Goal: Navigation & Orientation: Find specific page/section

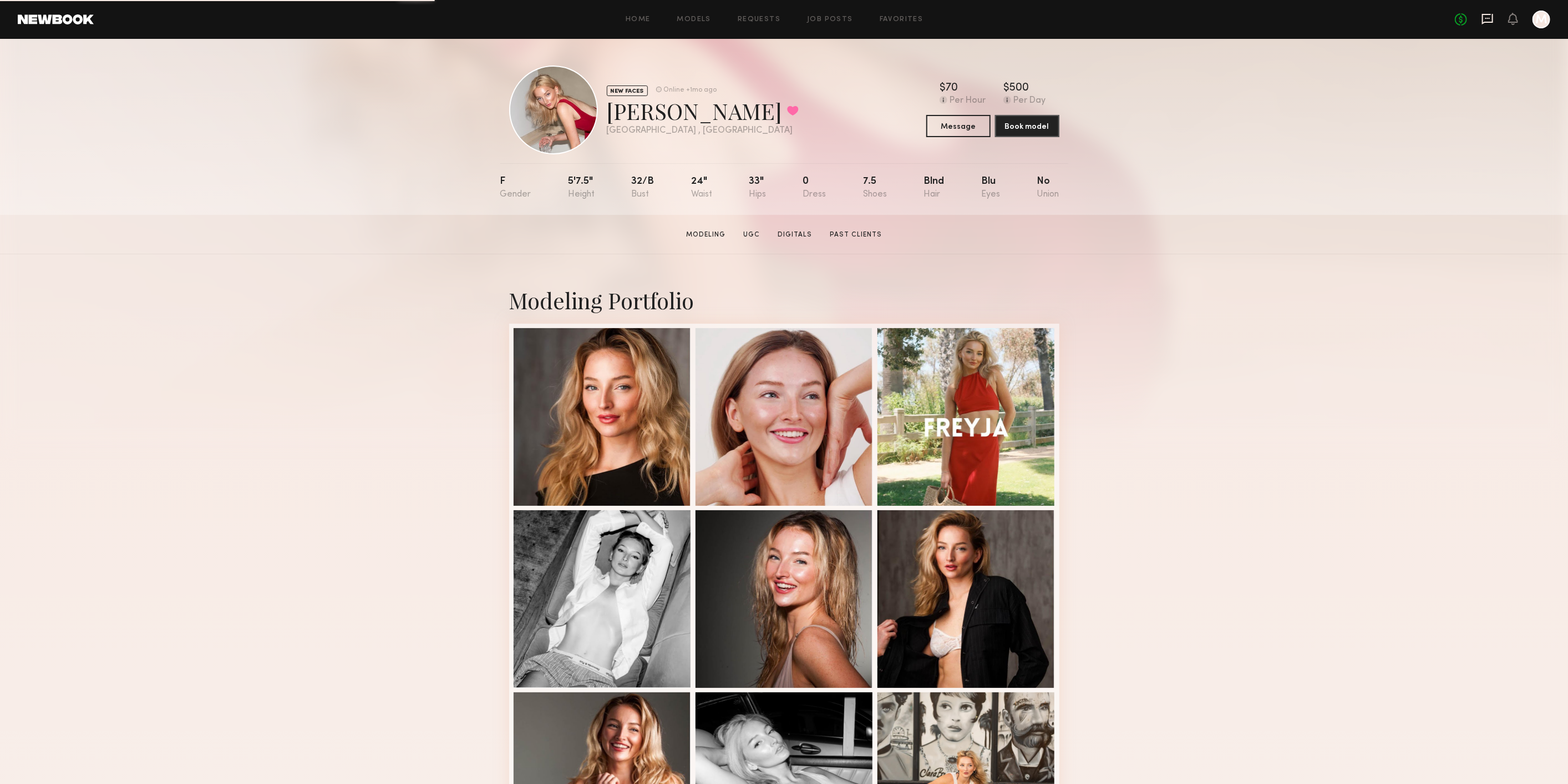
click at [1491, 16] on icon at bounding box center [1488, 19] width 12 height 12
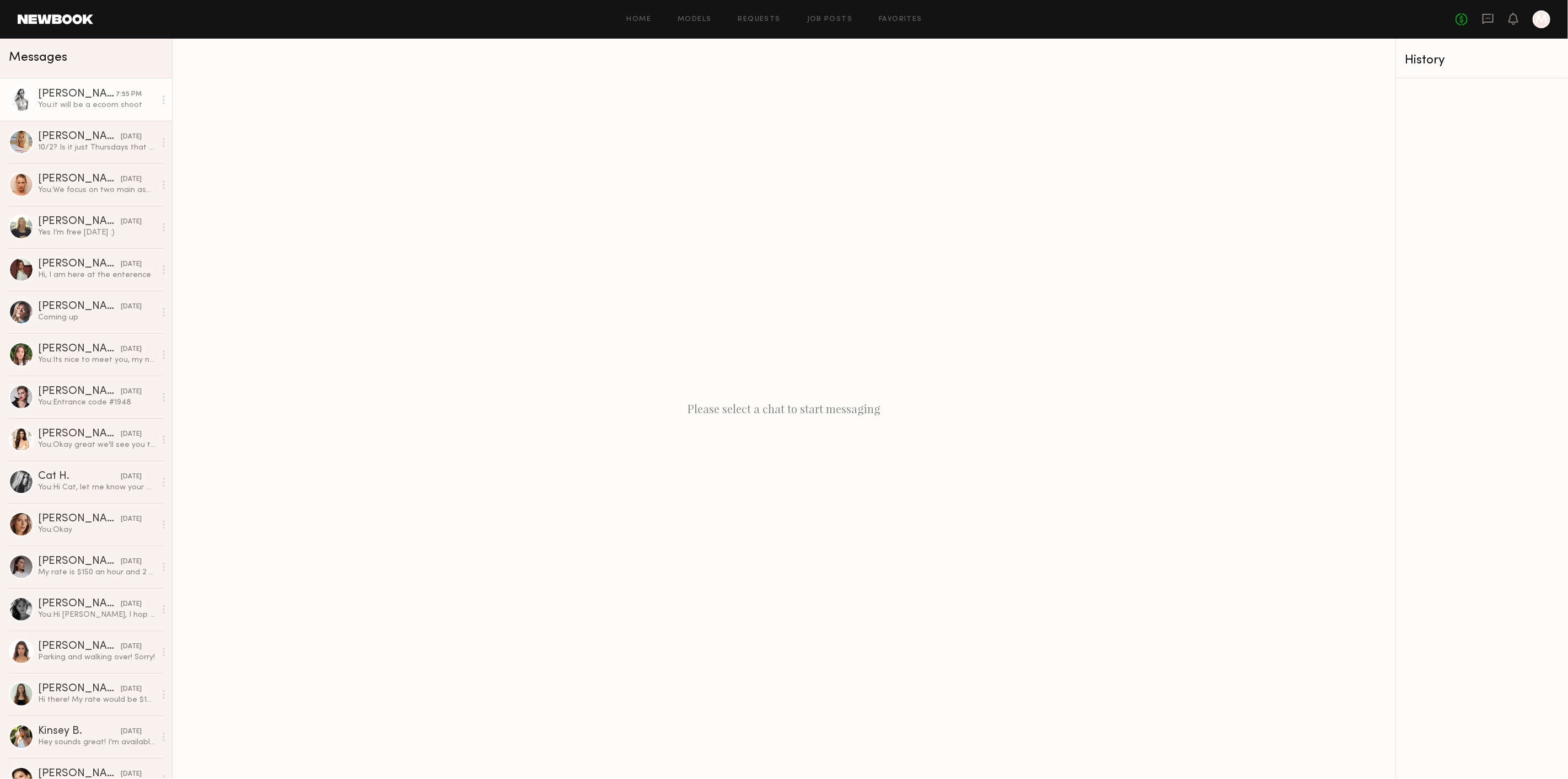
click at [83, 110] on div "You: it will be a ecoom shoot" at bounding box center [97, 105] width 118 height 10
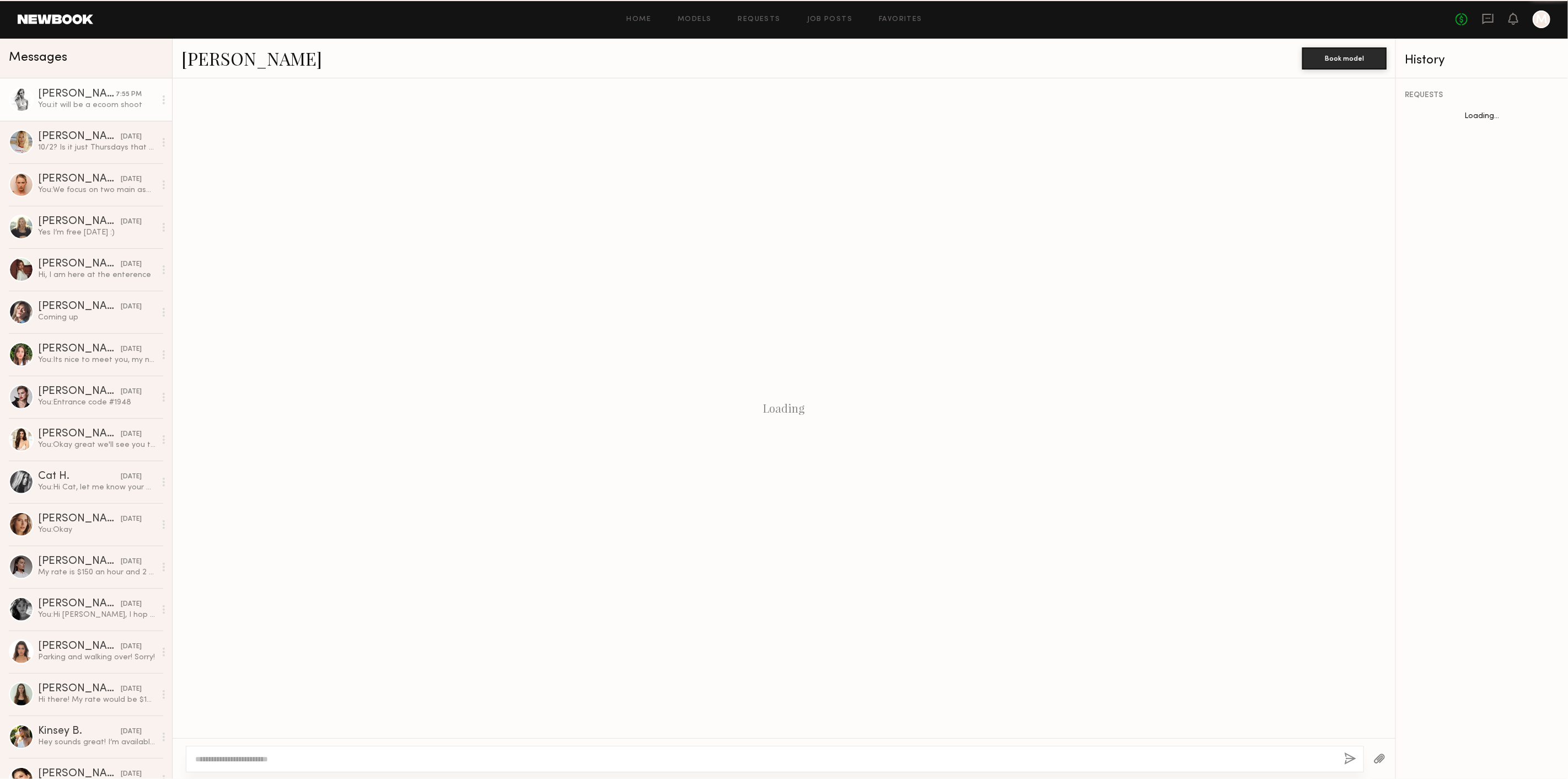
scroll to position [1136, 0]
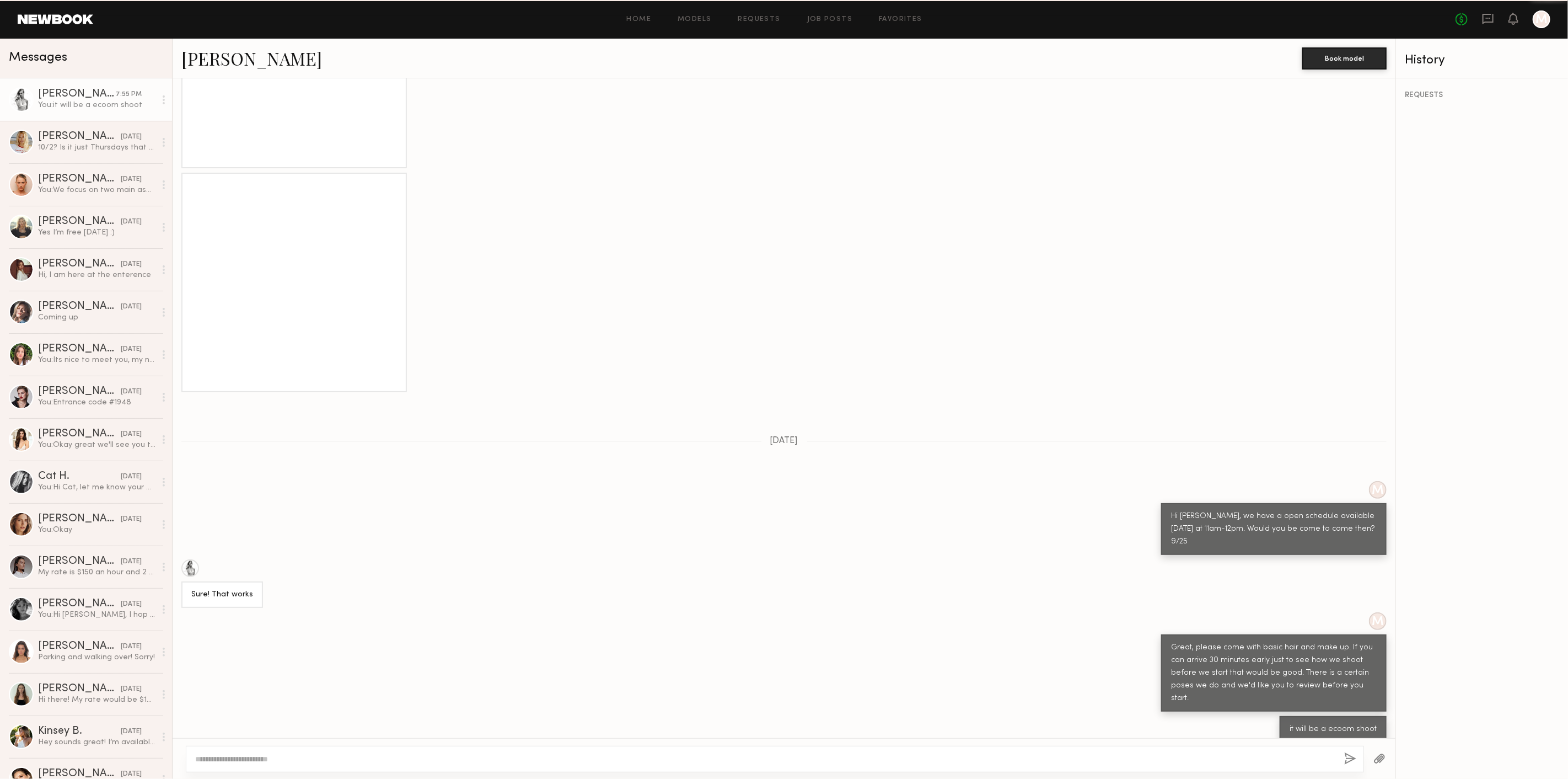
click at [245, 56] on link "[PERSON_NAME]" at bounding box center [251, 58] width 141 height 24
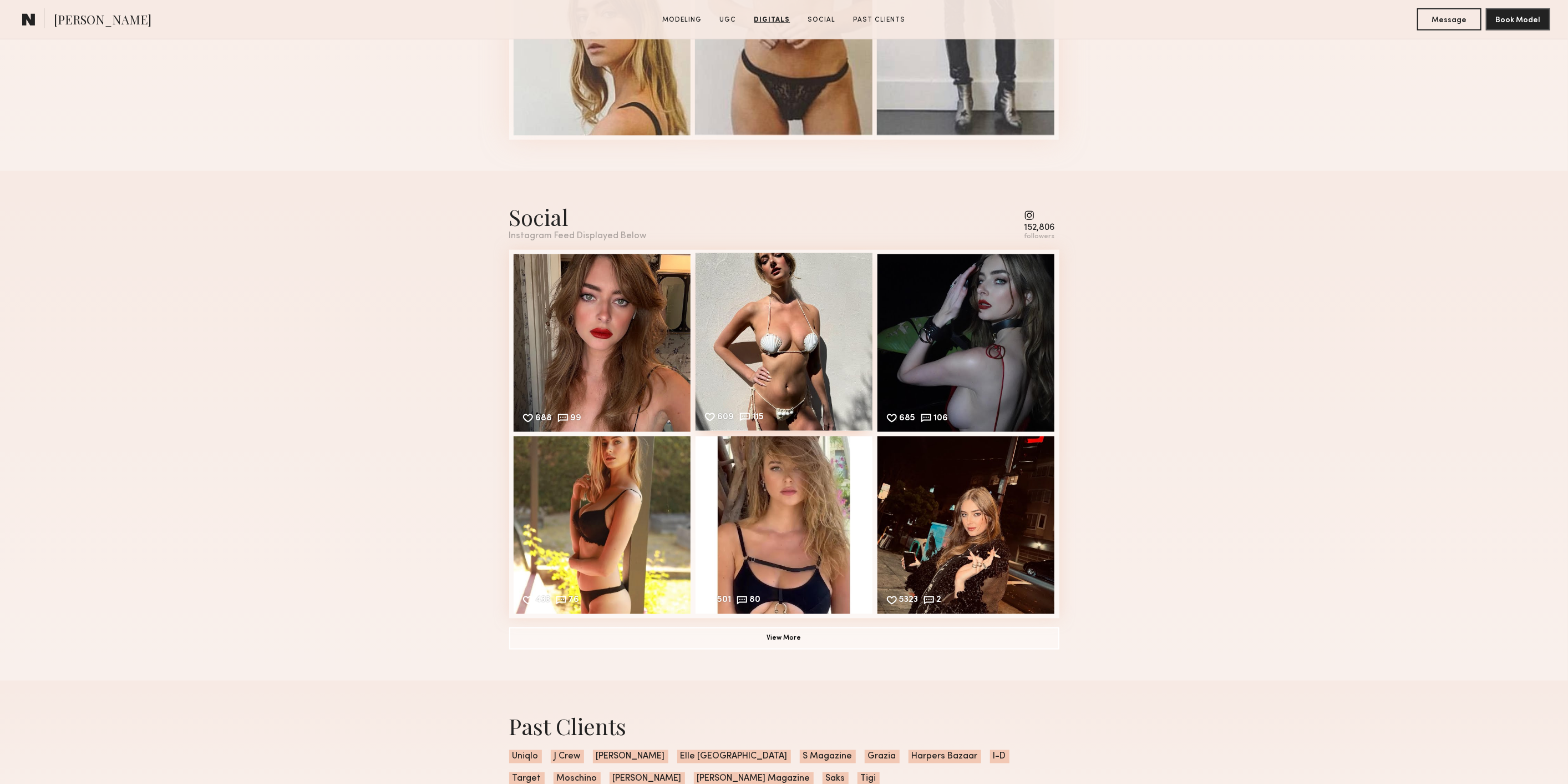
scroll to position [1418, 0]
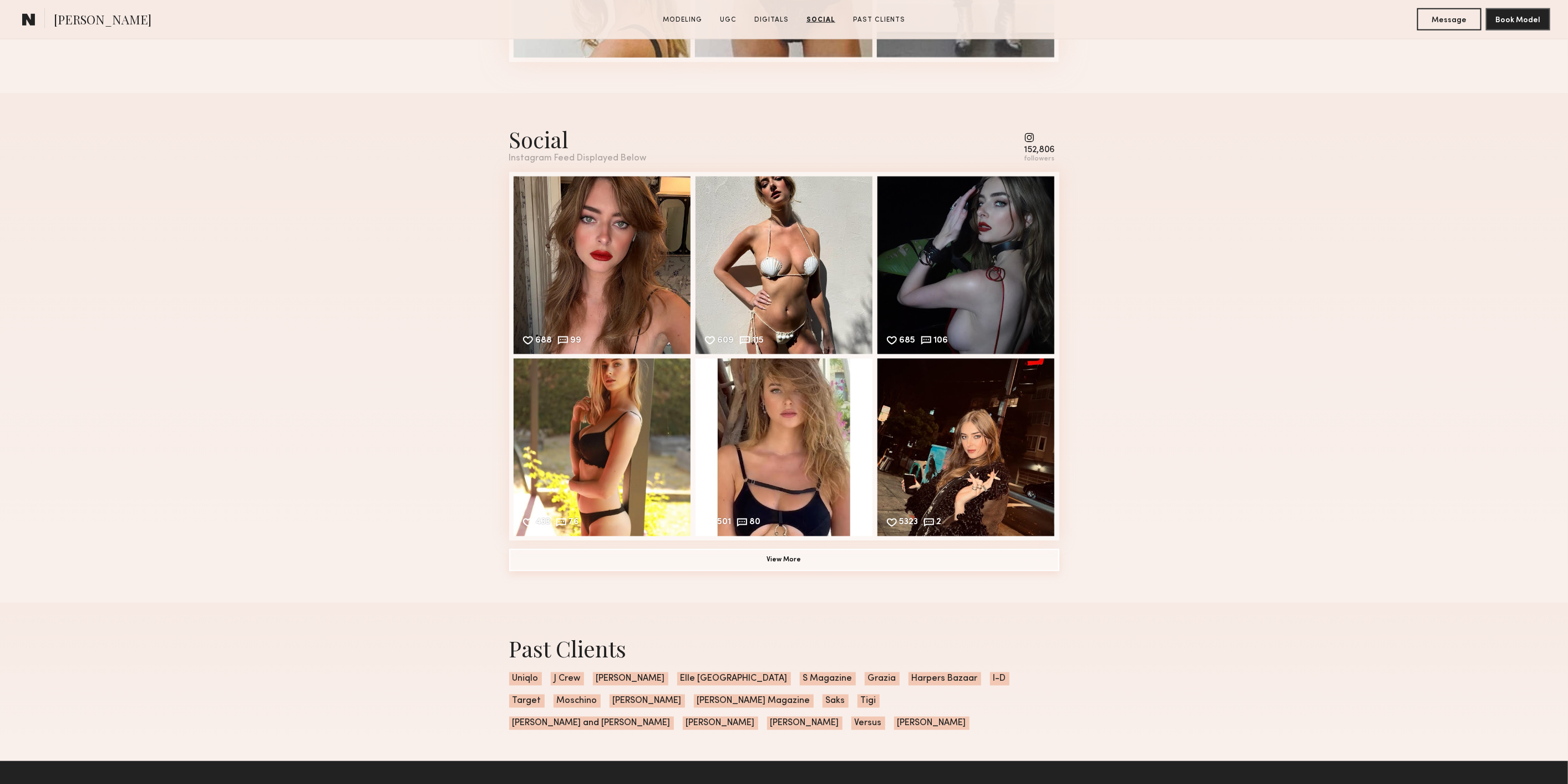
click at [833, 567] on button "View More" at bounding box center [784, 560] width 550 height 22
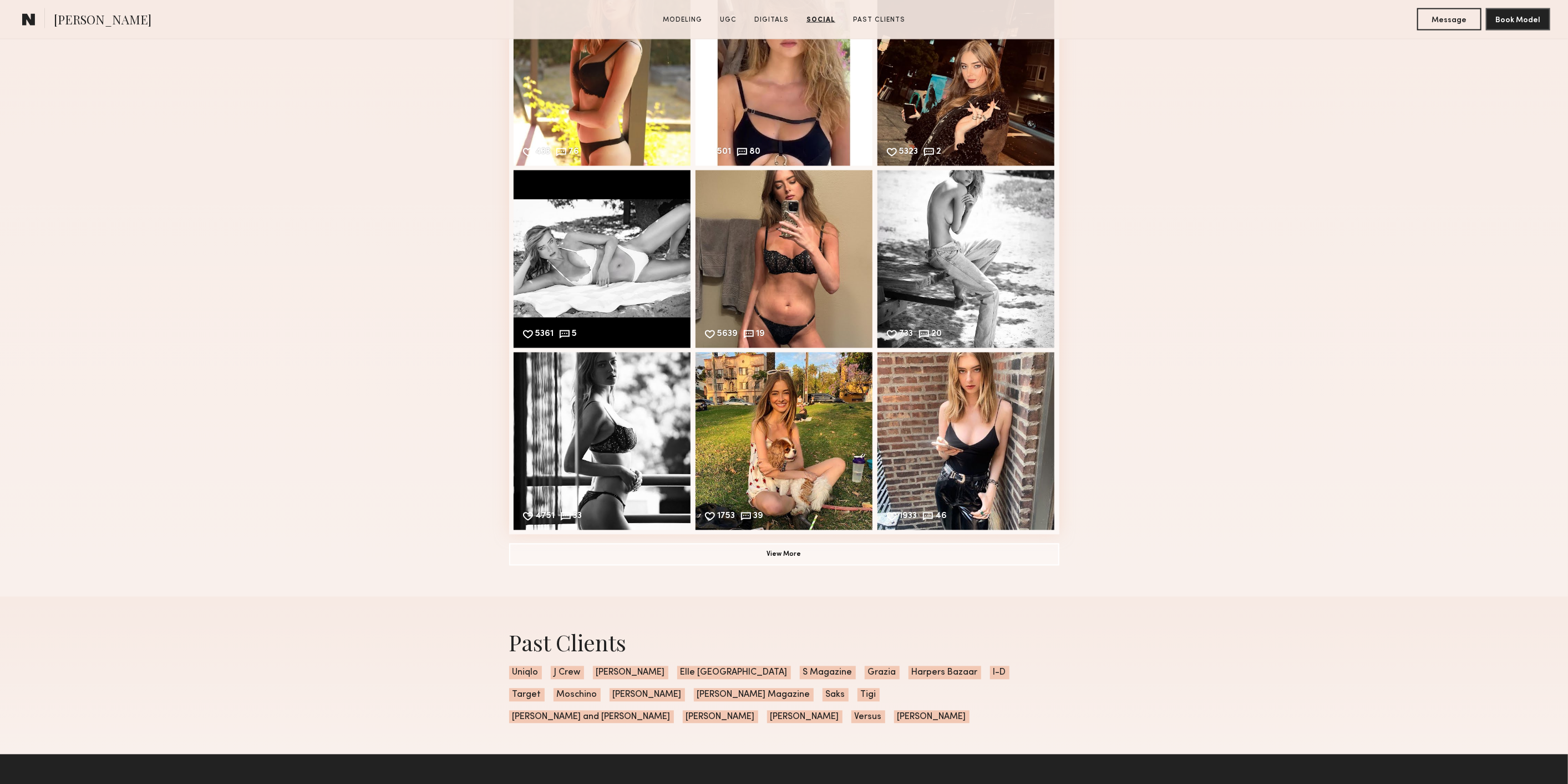
scroll to position [1850, 0]
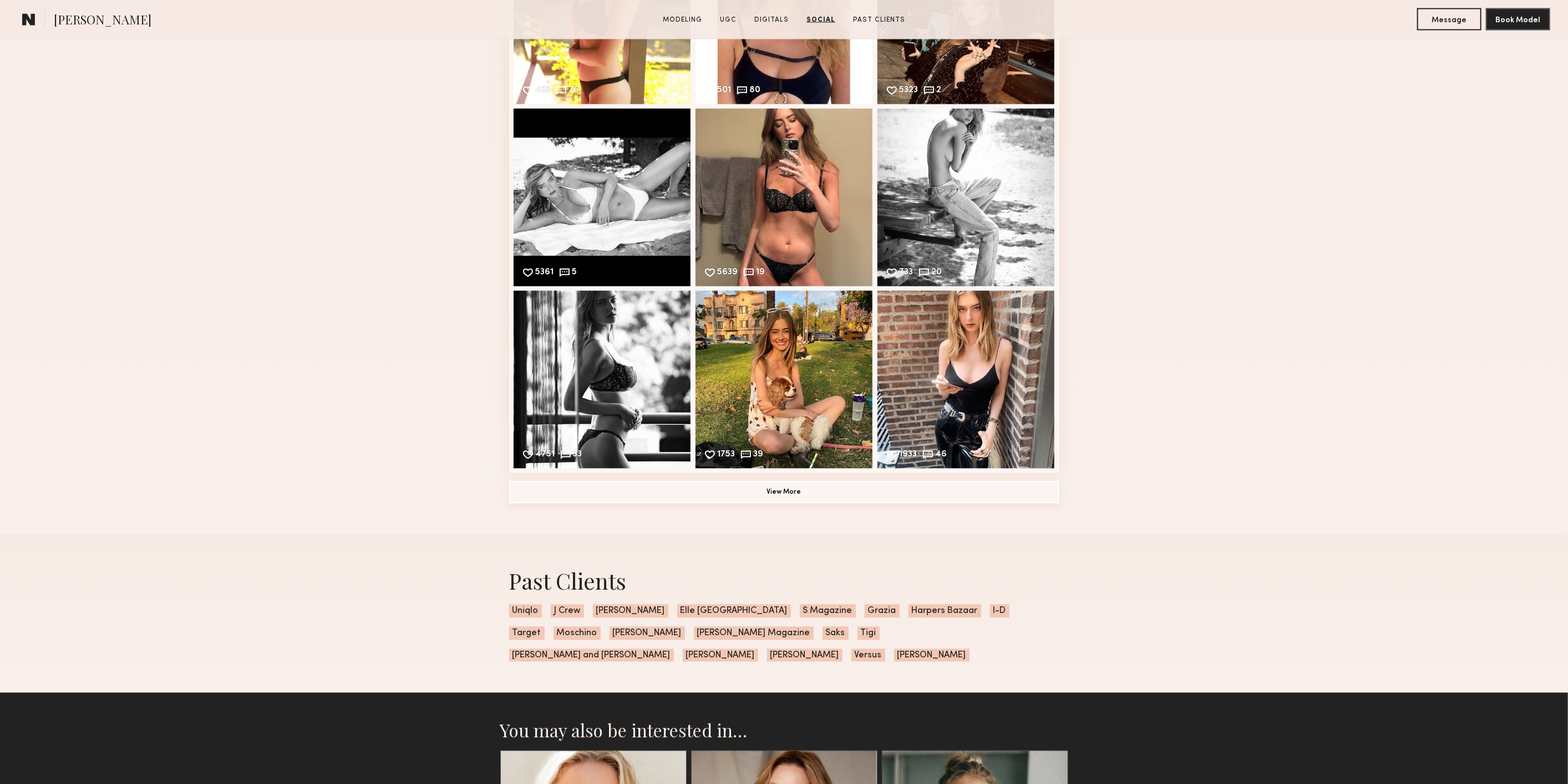
click at [800, 496] on button "View More" at bounding box center [784, 492] width 550 height 22
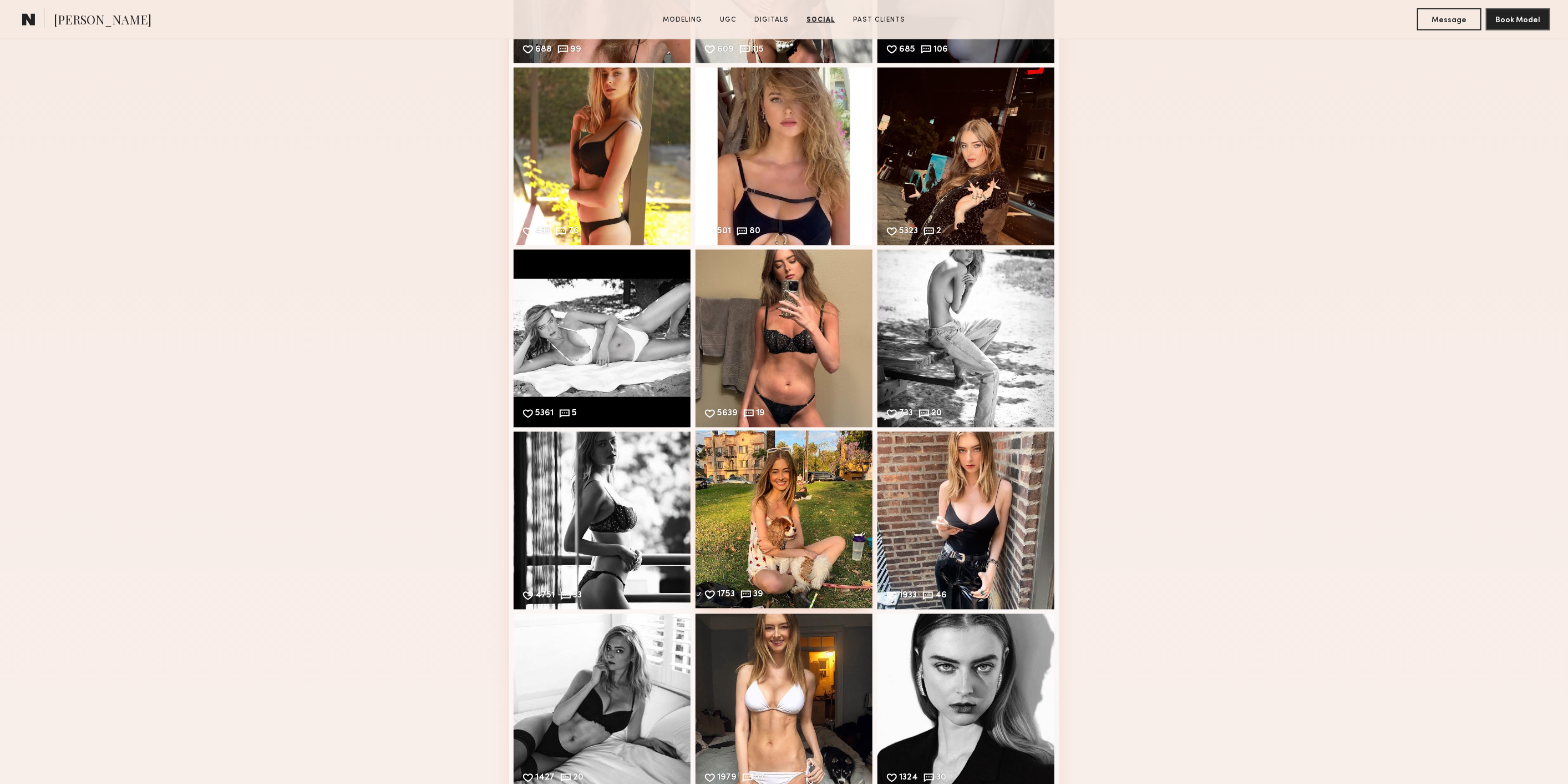
scroll to position [1788, 0]
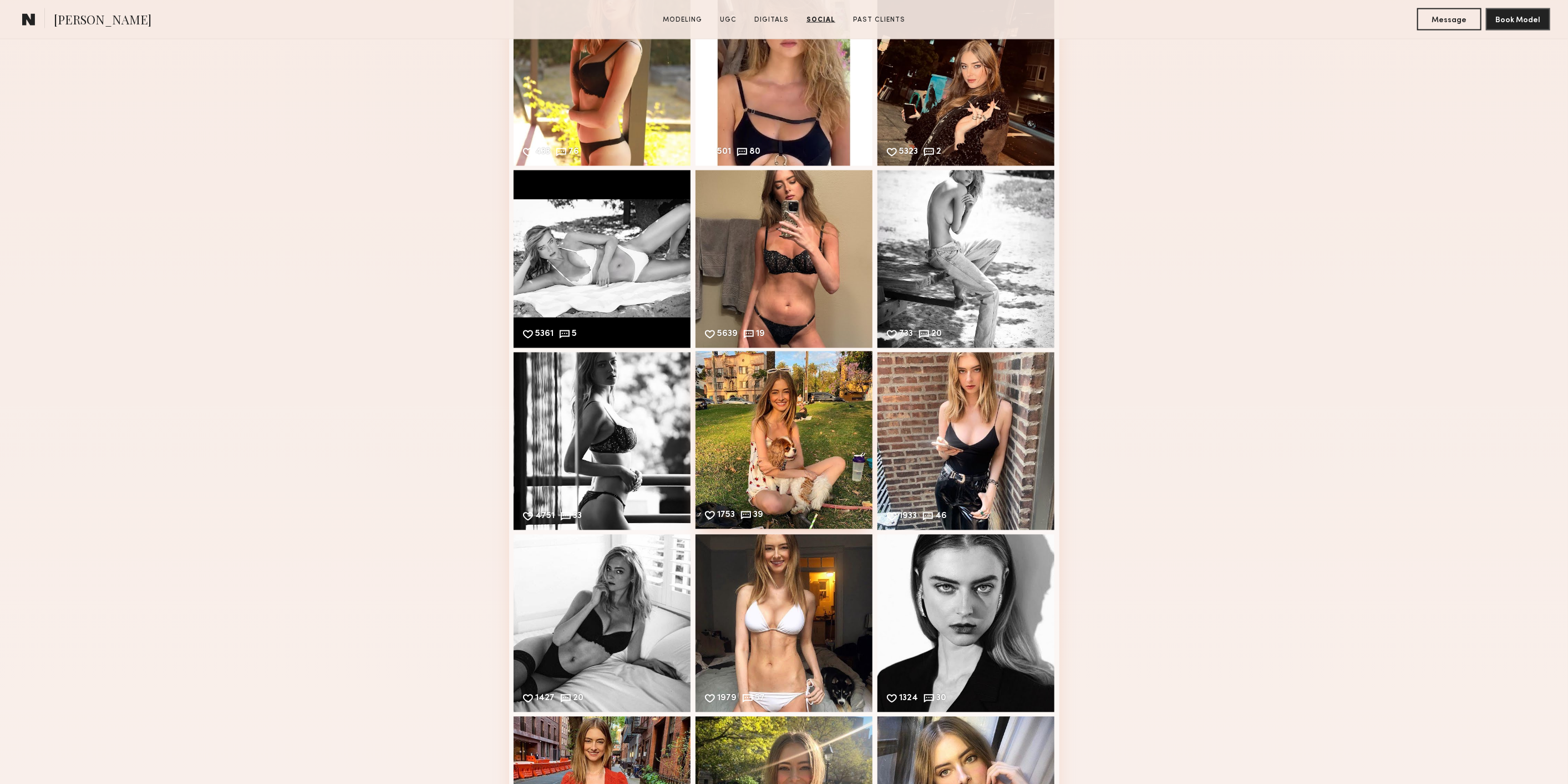
click at [791, 441] on div "1753 39 Likes & comments displayed to show model’s engagement" at bounding box center [784, 440] width 178 height 178
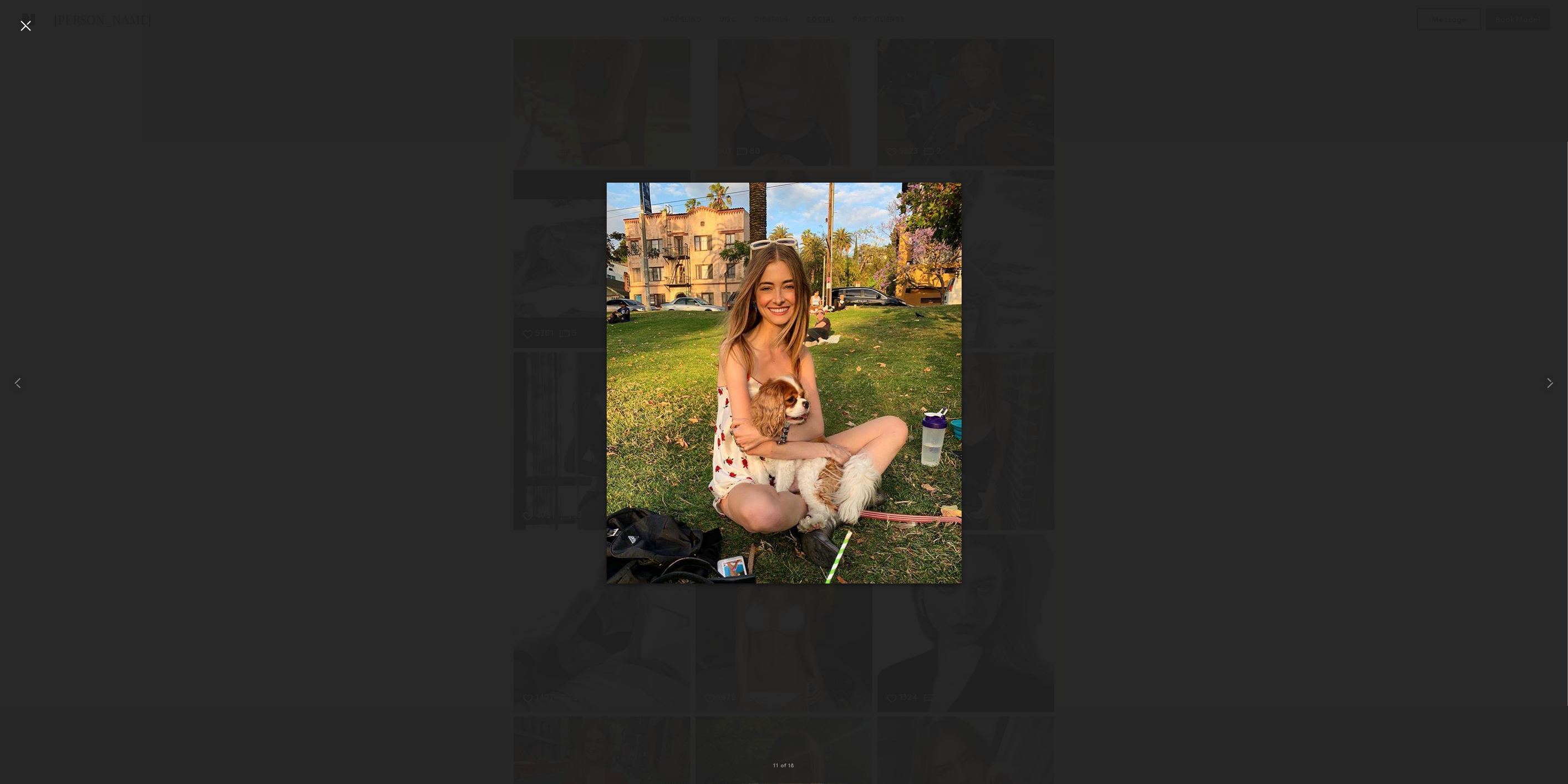
click at [1229, 158] on div at bounding box center [784, 383] width 1568 height 731
click at [26, 14] on nb-gallery-light "11 of 18" at bounding box center [784, 392] width 1568 height 784
click at [25, 16] on div at bounding box center [25, 25] width 18 height 18
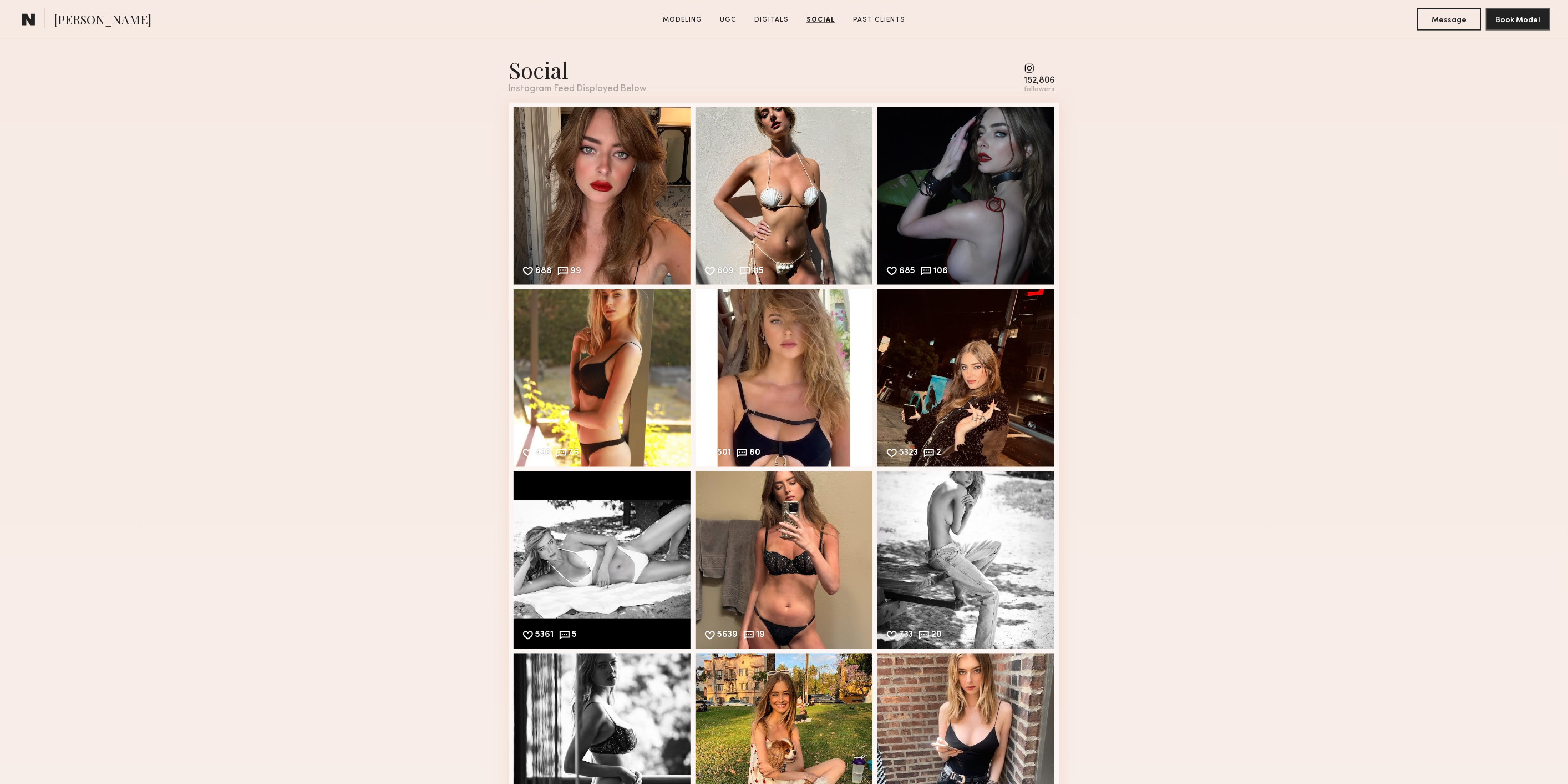
scroll to position [1357, 0]
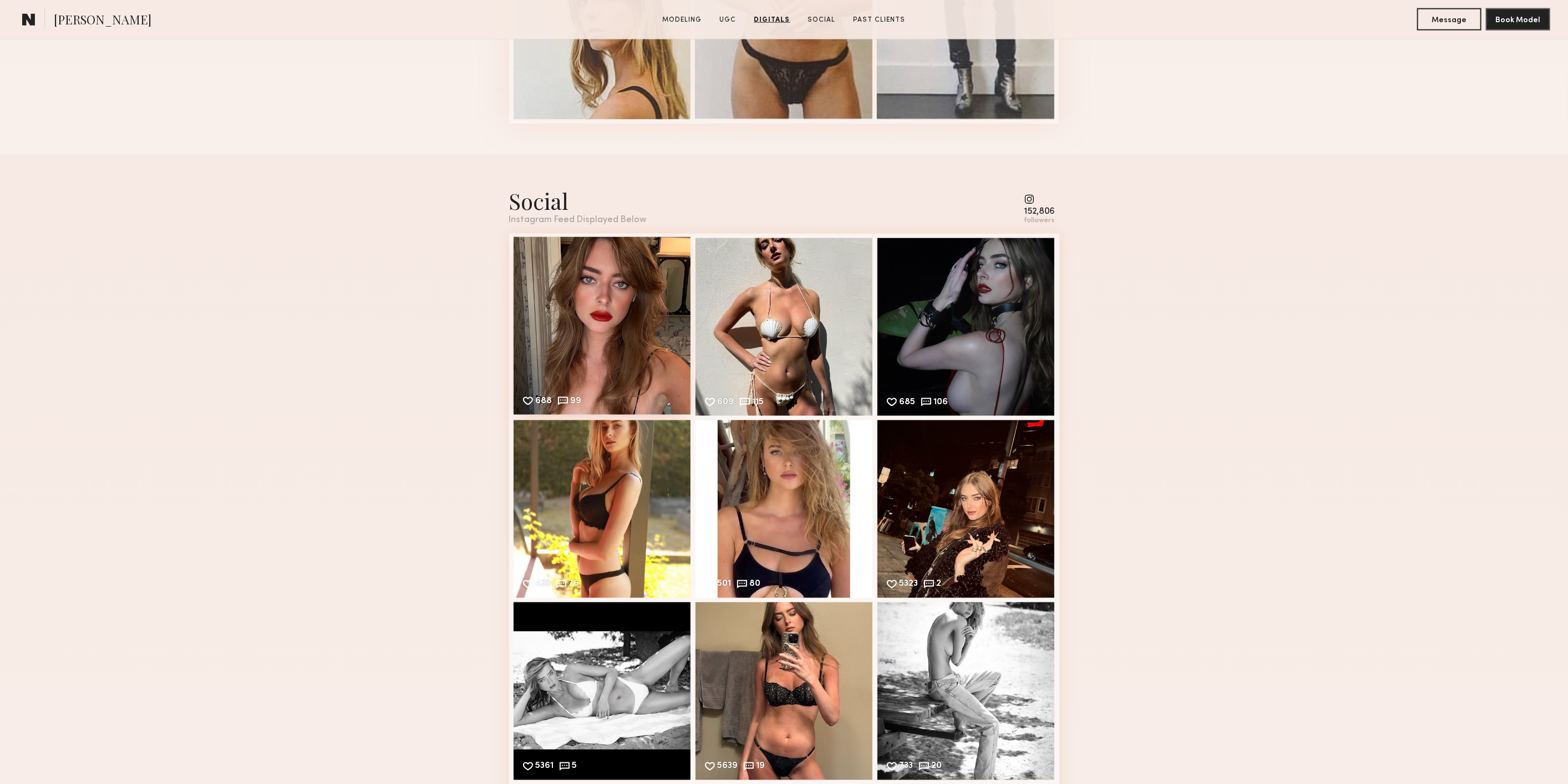
click at [647, 298] on div "688 99 Likes & comments displayed to show model’s engagement" at bounding box center [603, 326] width 178 height 178
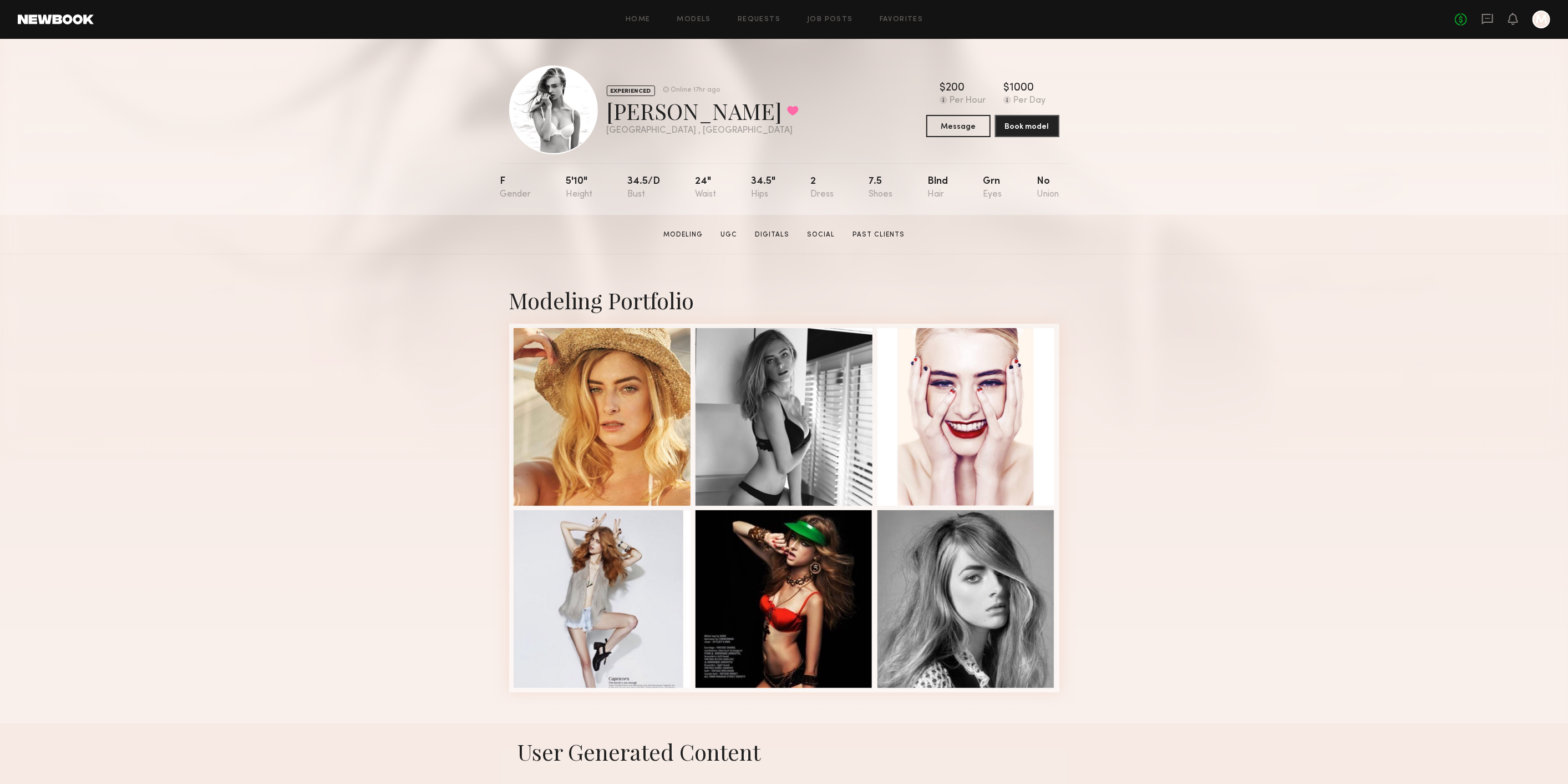
click at [650, 11] on div "Home Models Requests Job Posts Favorites Sign Out No fees up to $5,000 M" at bounding box center [822, 19] width 1457 height 18
click at [642, 16] on link "Home" at bounding box center [638, 20] width 25 height 7
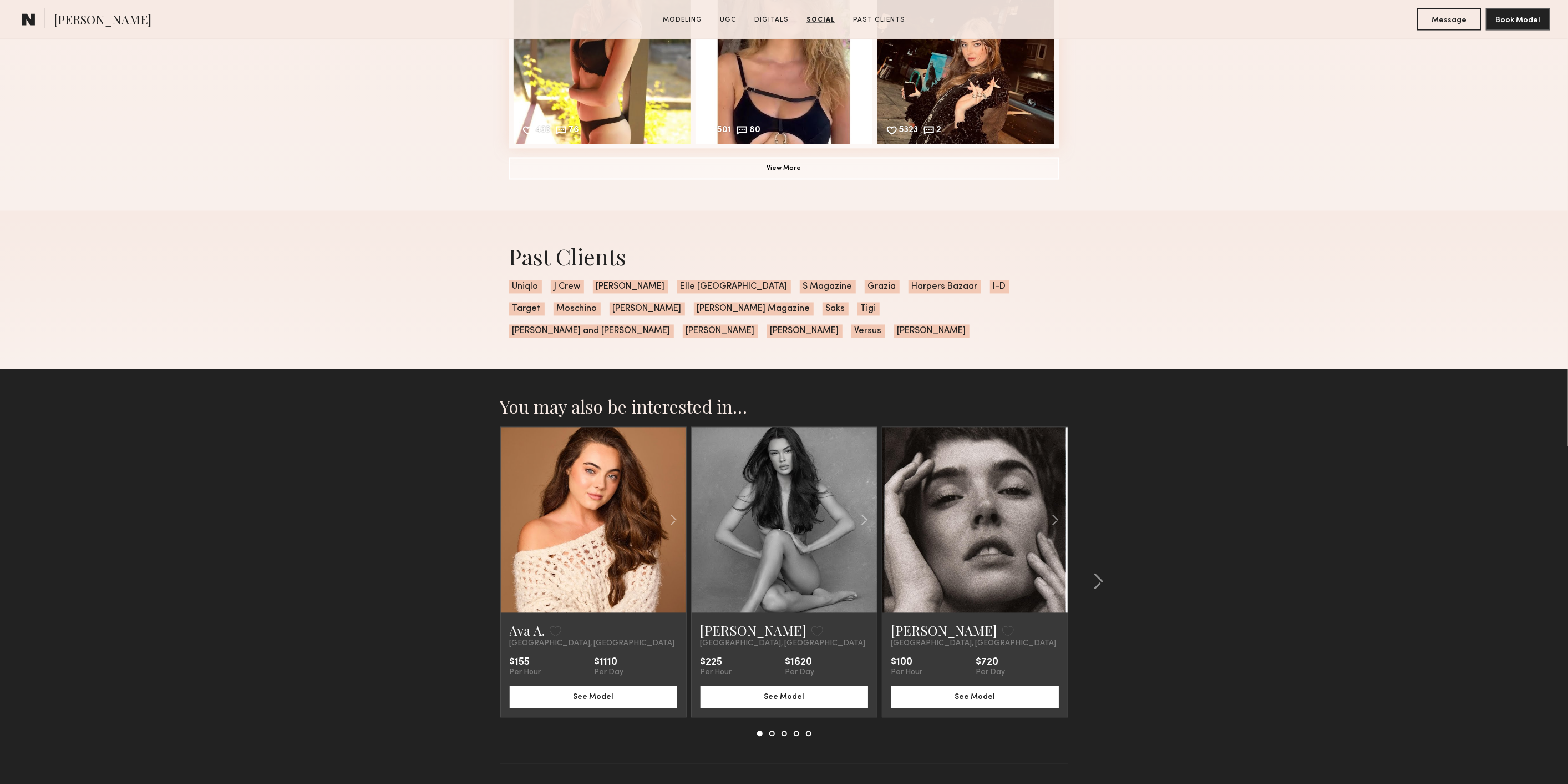
scroll to position [1790, 0]
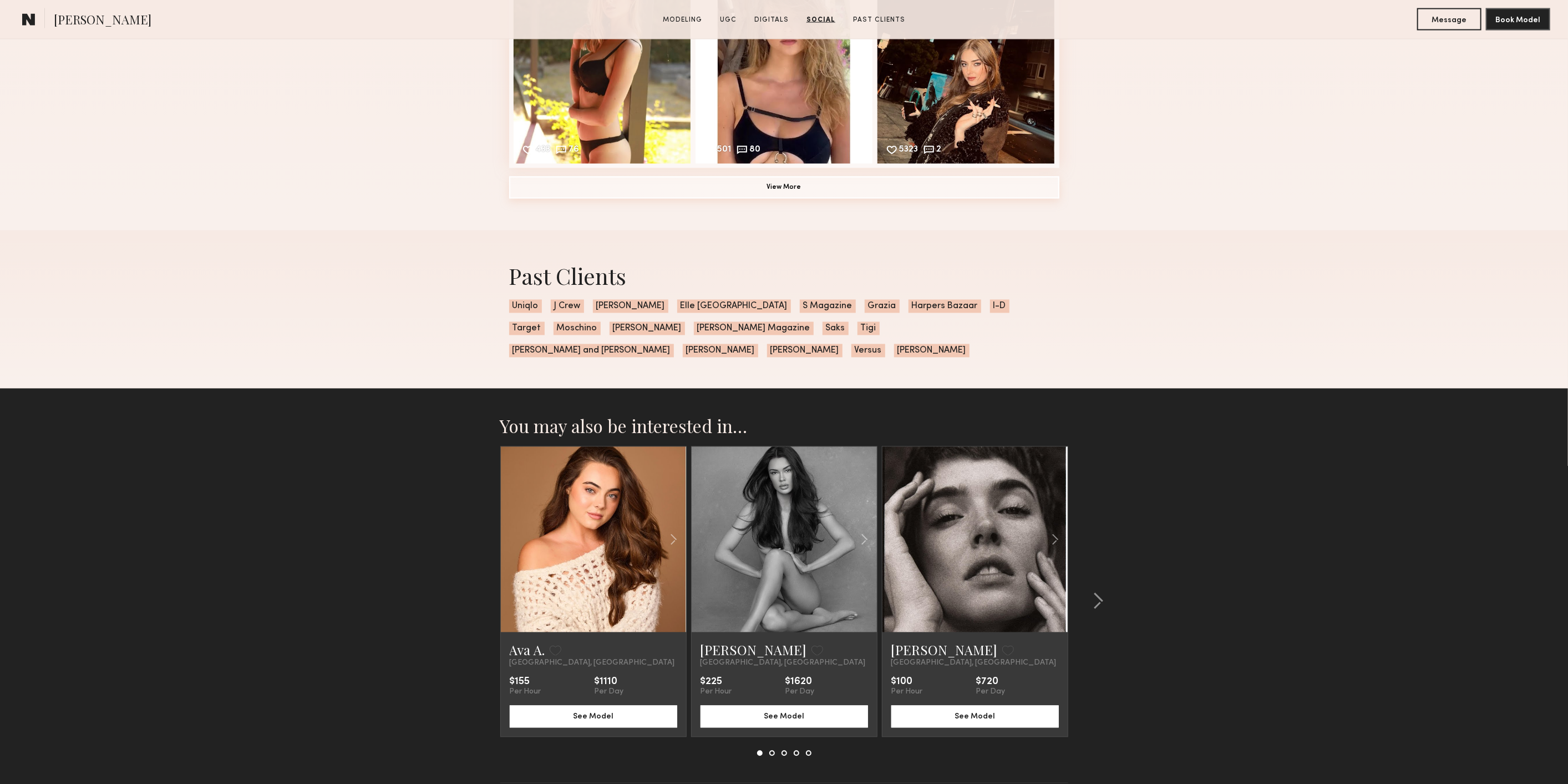
click at [807, 193] on button "View More" at bounding box center [784, 187] width 550 height 22
